Goal: Navigation & Orientation: Find specific page/section

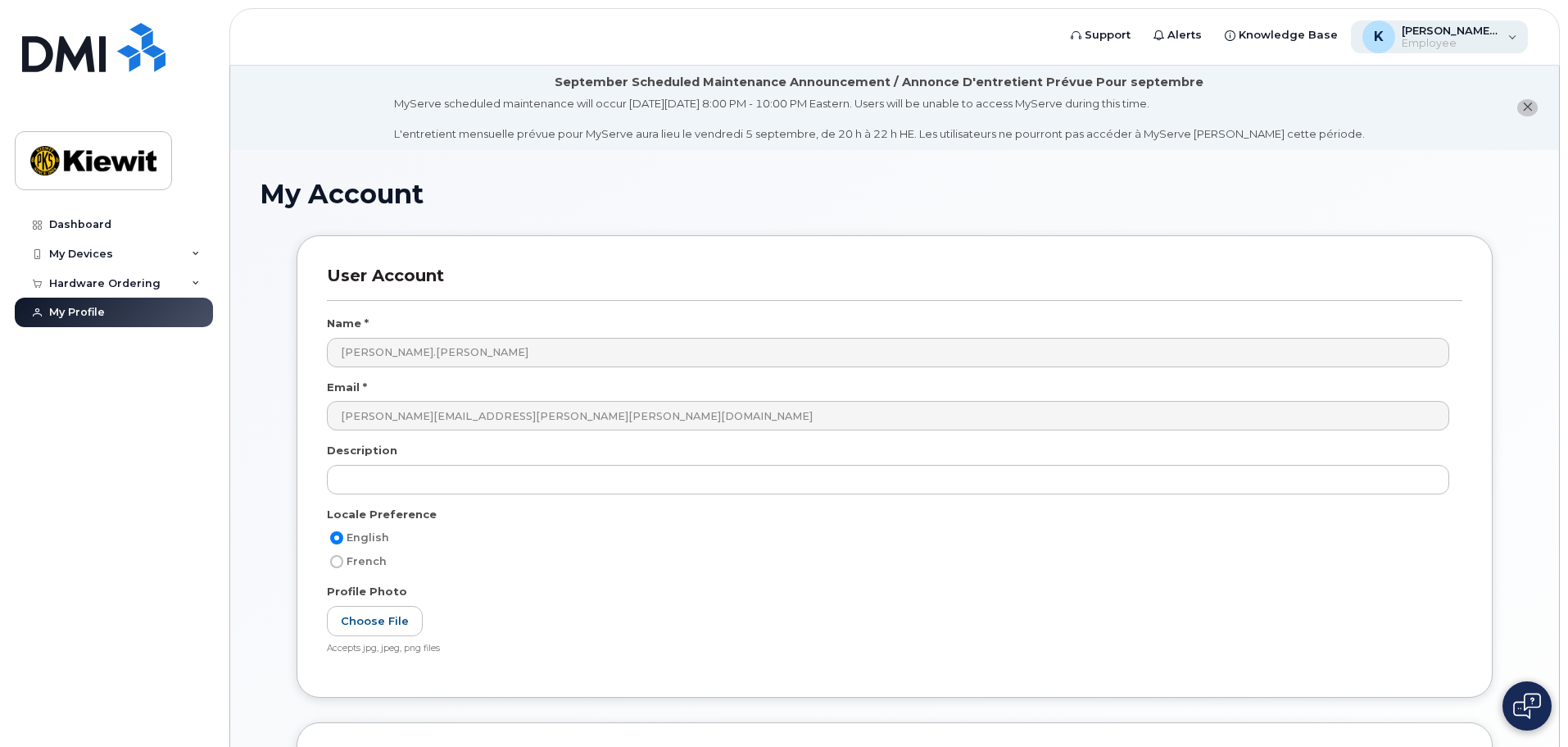
click at [1488, 23] on div "K Kelly.Kovaleski Employee" at bounding box center [1439, 36] width 177 height 33
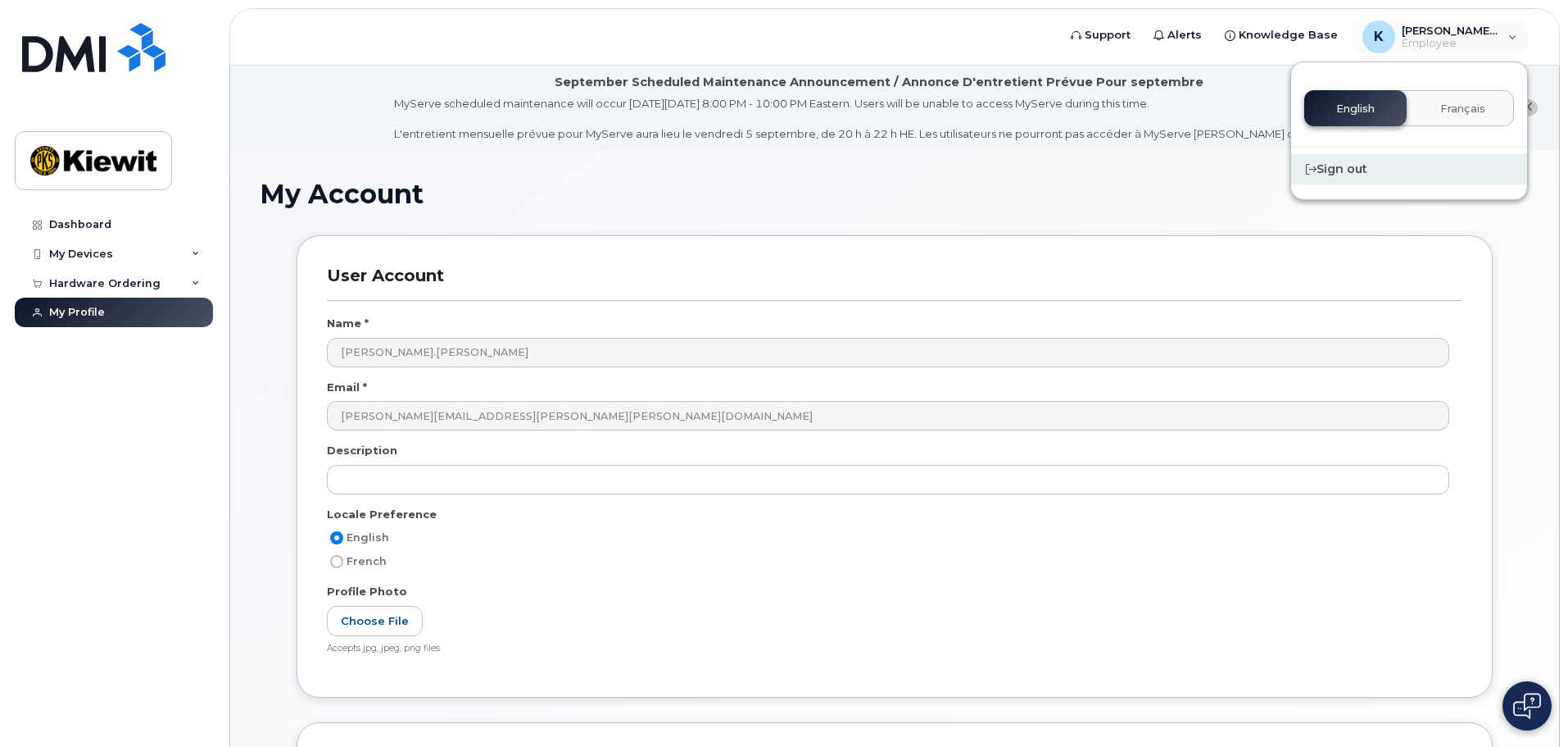
click at [1373, 171] on div "Sign out" at bounding box center [1409, 169] width 236 height 31
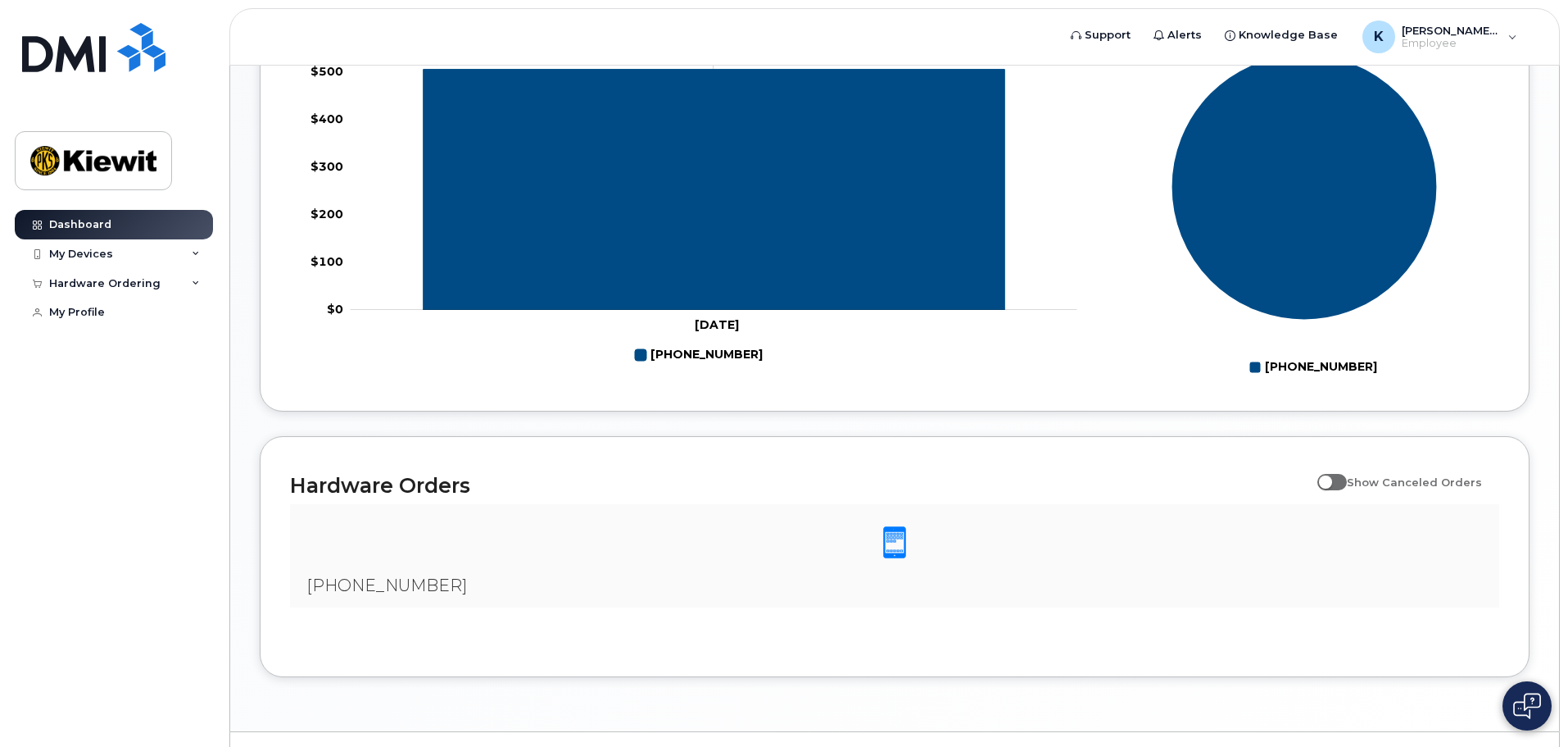
scroll to position [767, 0]
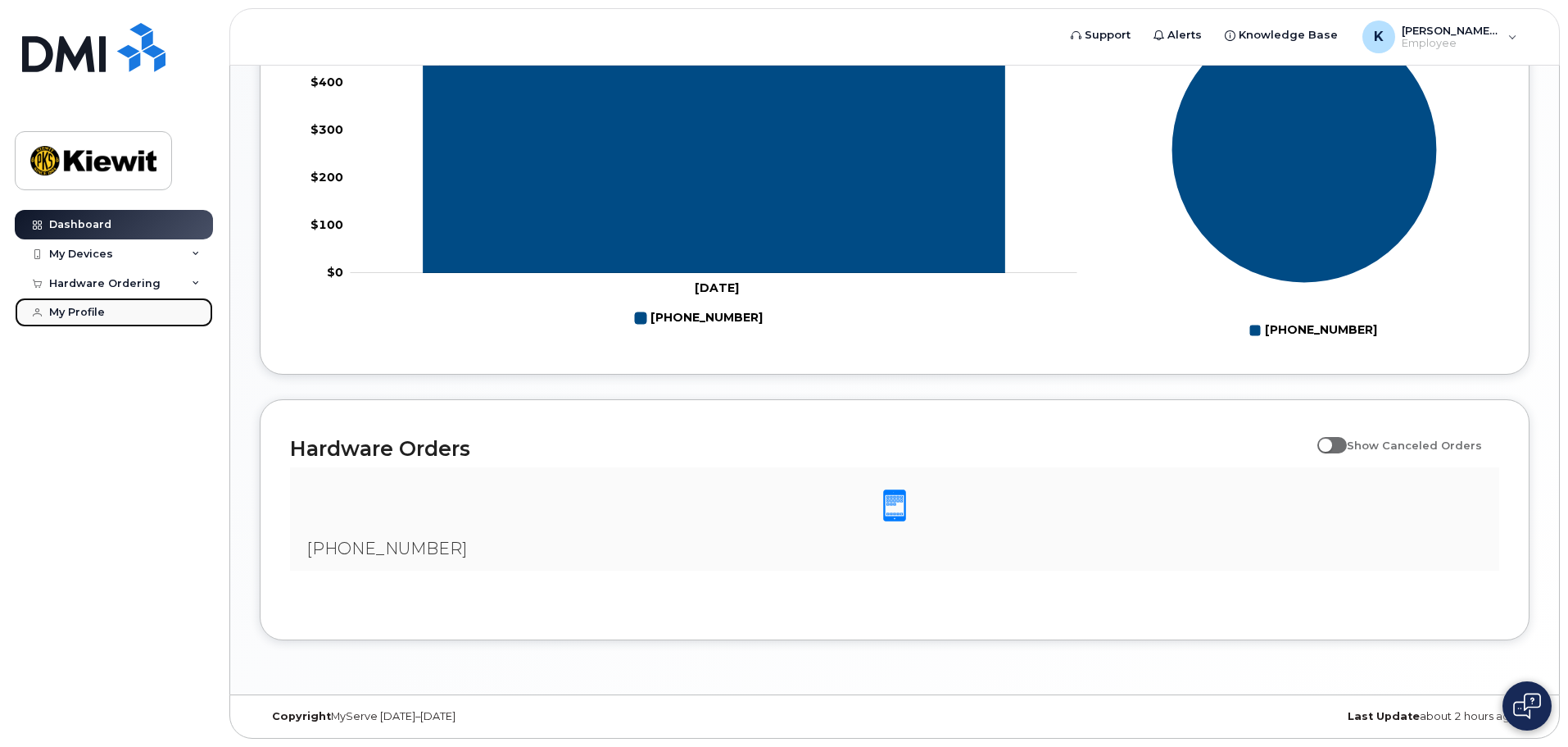
click at [90, 305] on link "My Profile" at bounding box center [113, 312] width 198 height 30
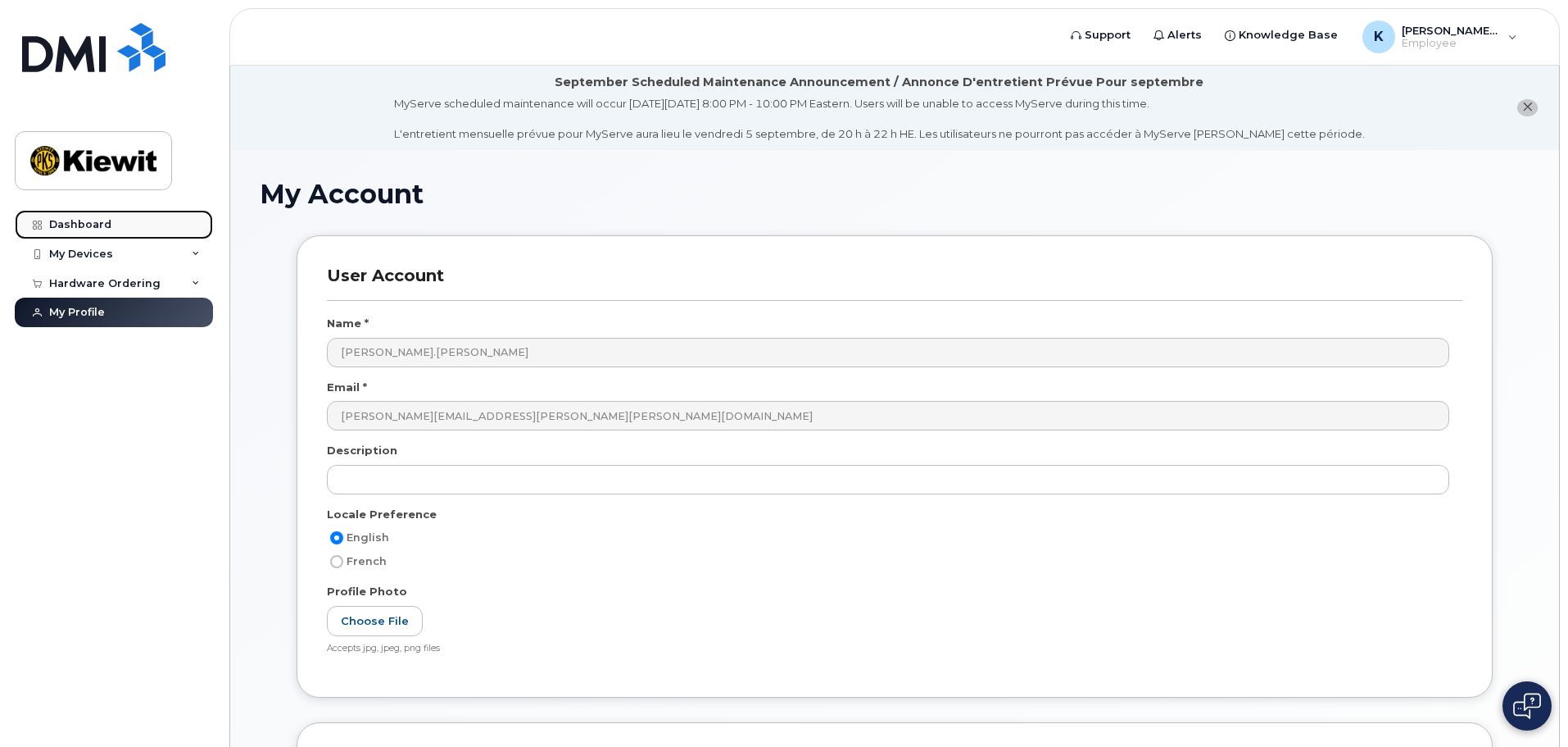
click at [116, 227] on link "Dashboard" at bounding box center [113, 225] width 198 height 30
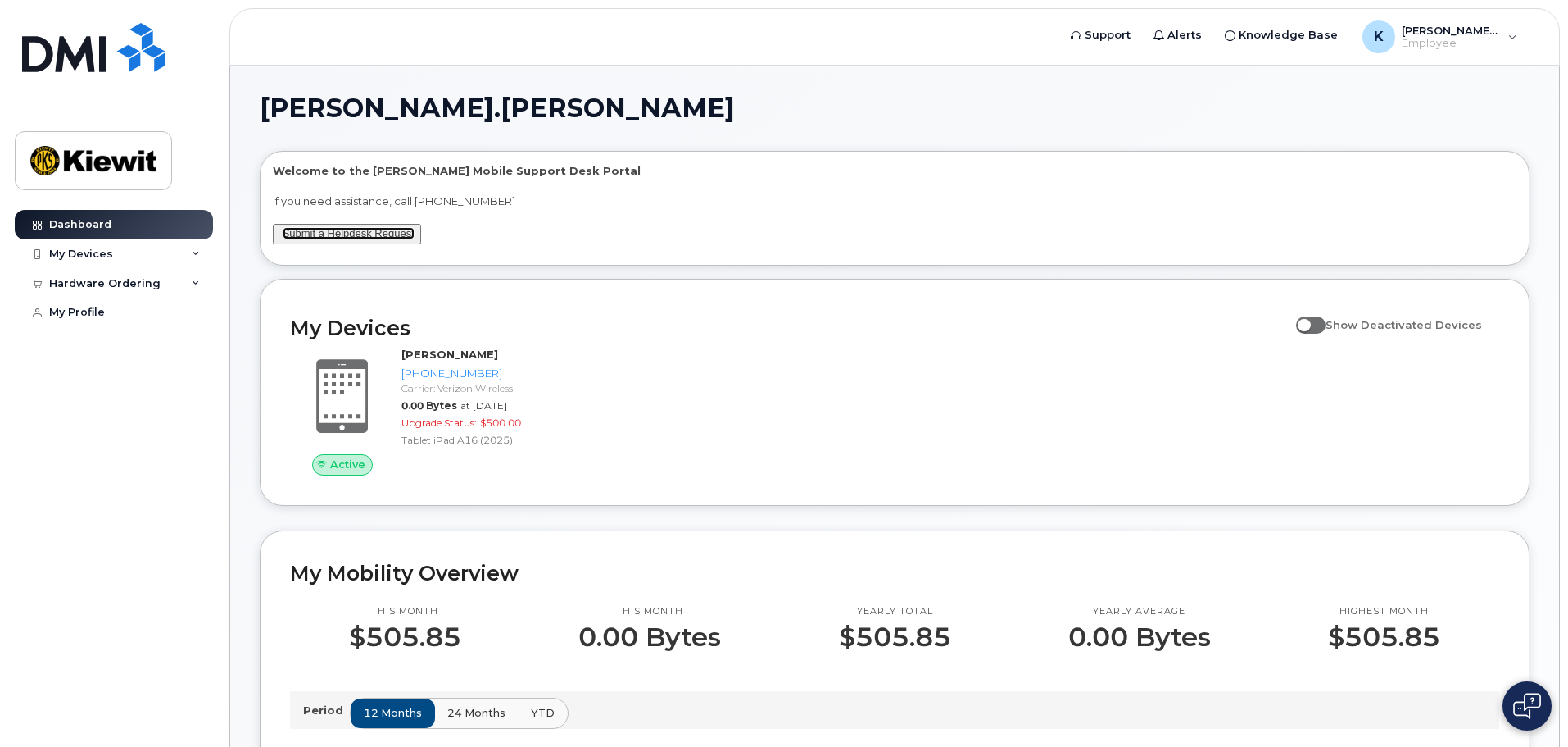
click at [366, 233] on link "Submit a Helpdesk Request" at bounding box center [349, 233] width 132 height 12
click at [104, 261] on div "My Devices" at bounding box center [113, 254] width 198 height 30
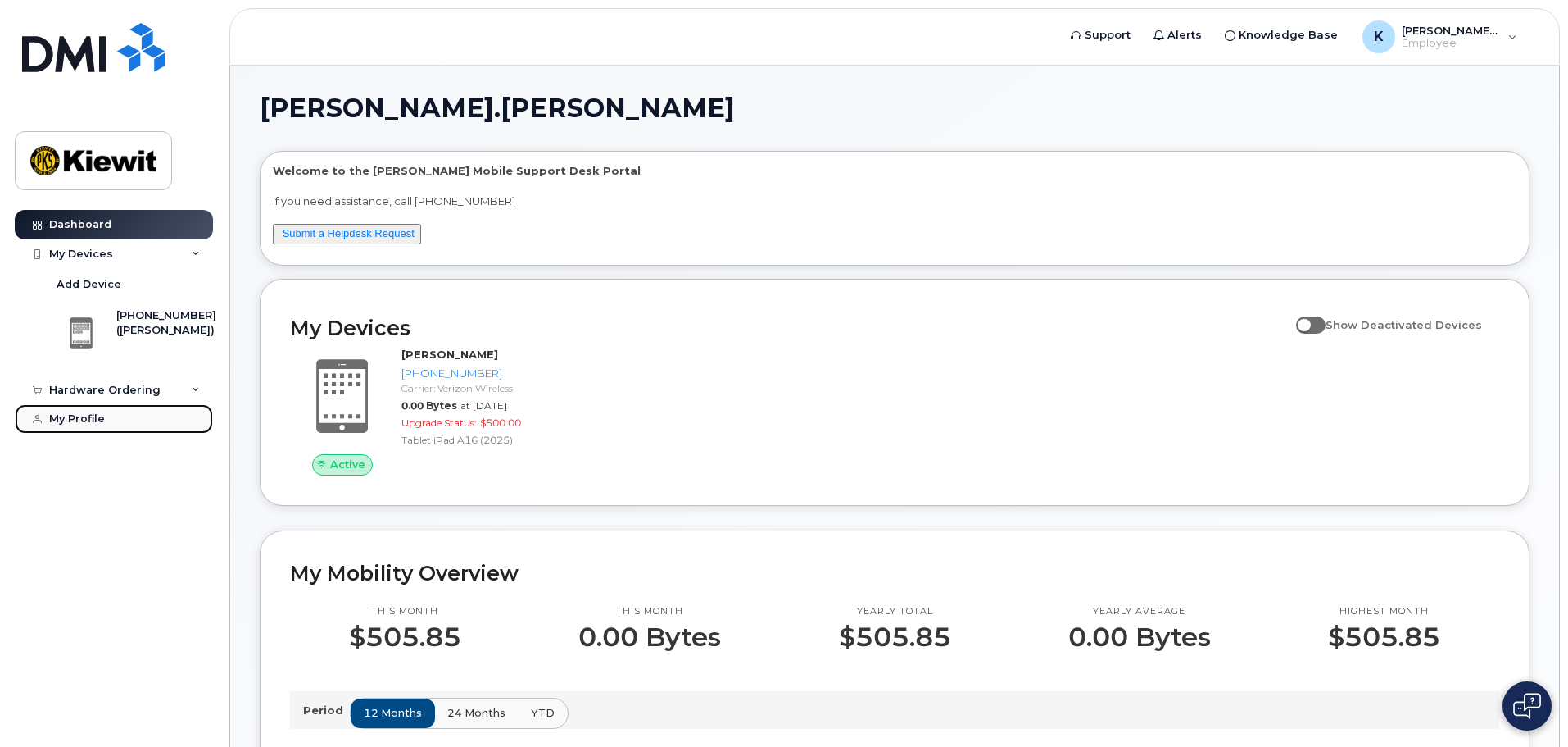
click at [87, 428] on link "My Profile" at bounding box center [113, 419] width 198 height 30
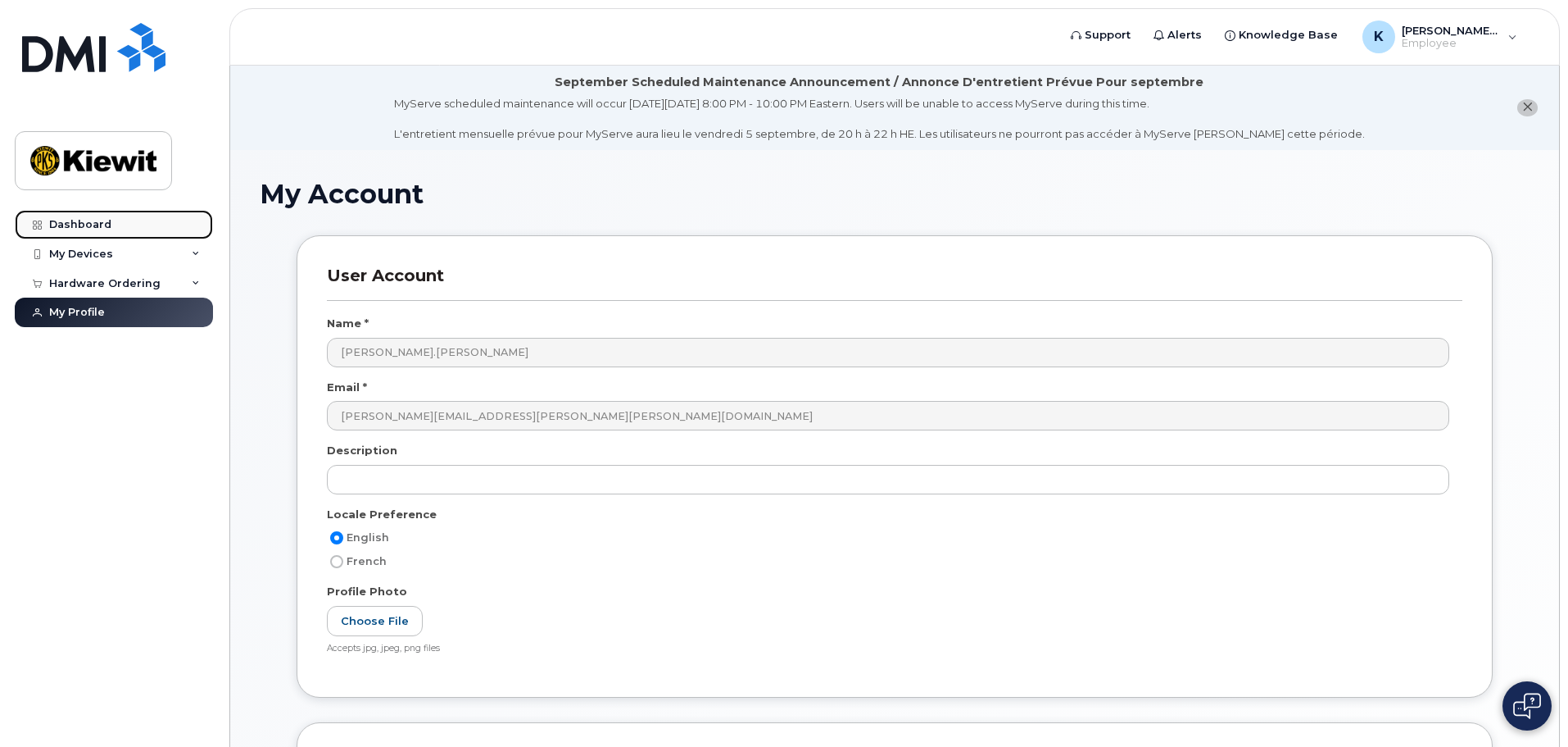
click at [104, 228] on div "Dashboard" at bounding box center [80, 224] width 62 height 13
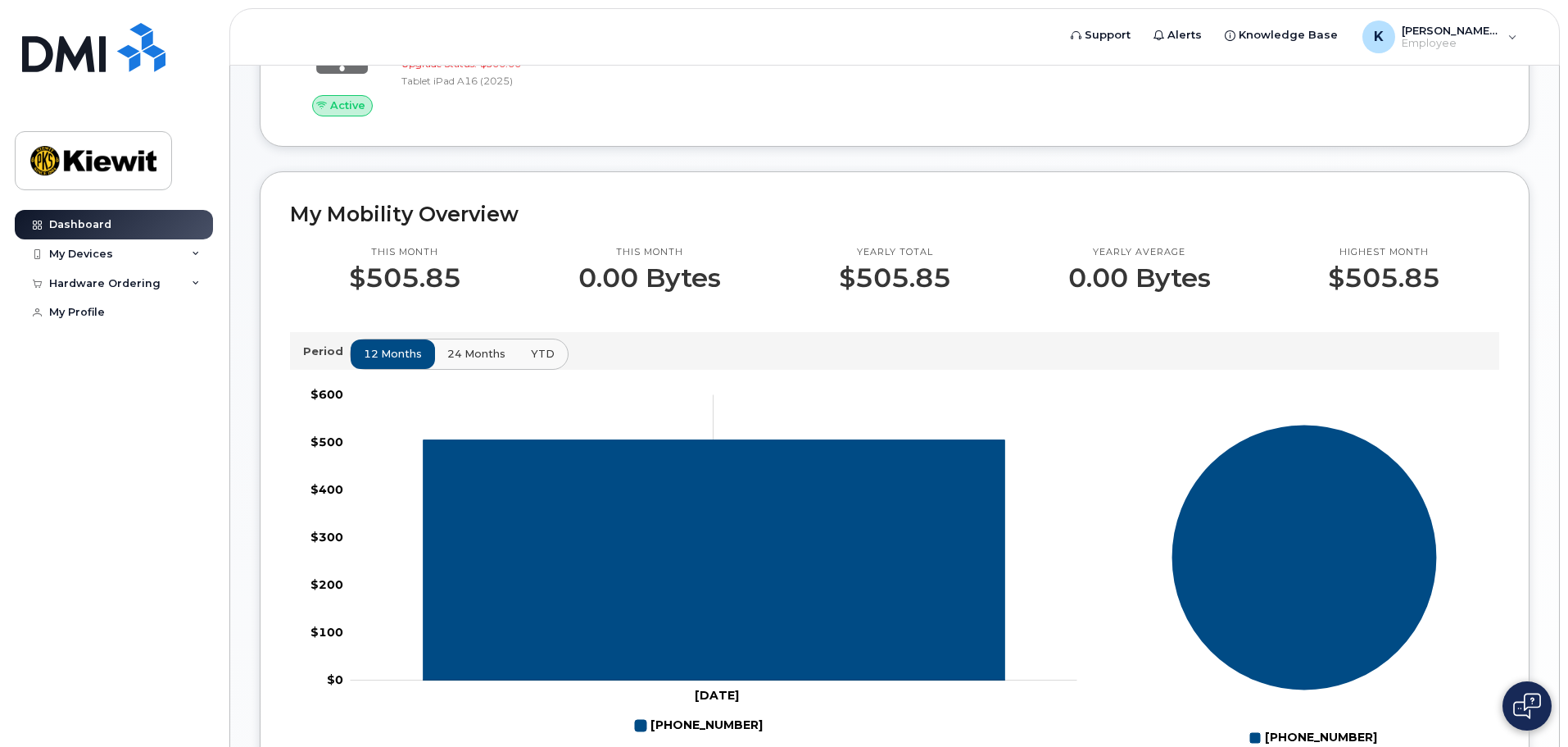
scroll to position [767, 0]
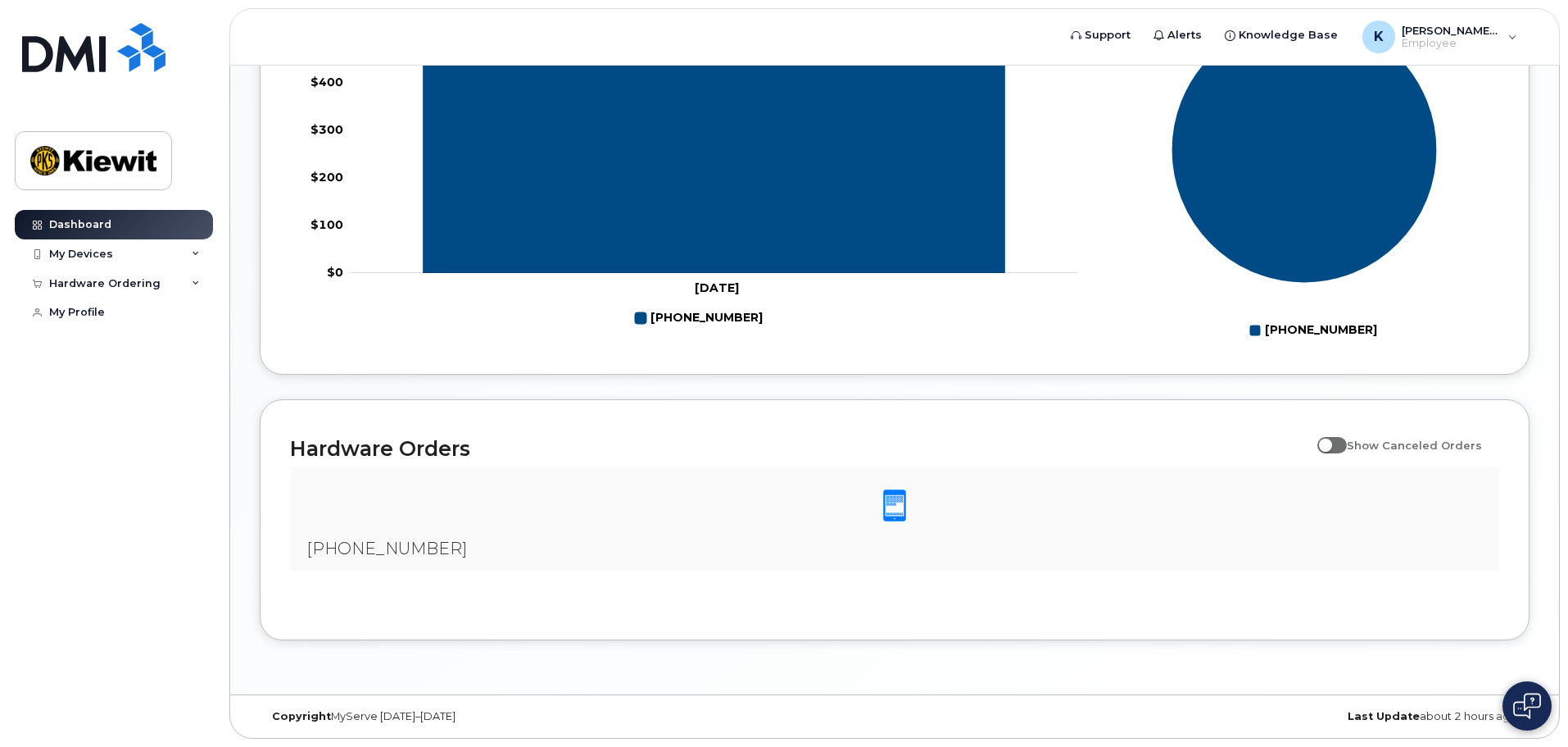
click at [920, 511] on div at bounding box center [894, 506] width 1183 height 51
click at [94, 301] on link "My Profile" at bounding box center [113, 312] width 198 height 30
